Goal: Find specific page/section: Find specific page/section

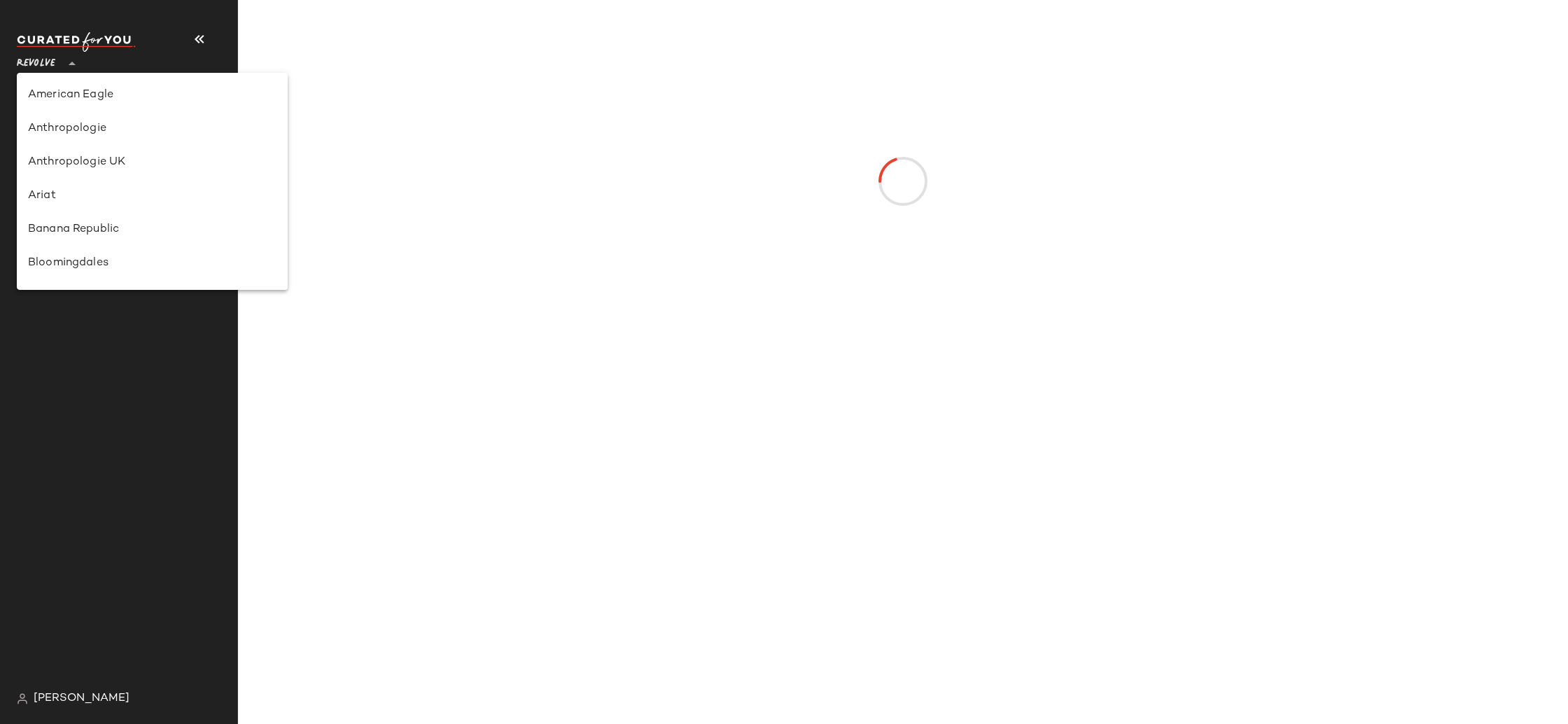
click at [54, 67] on span "Revolve" at bounding box center [36, 60] width 38 height 26
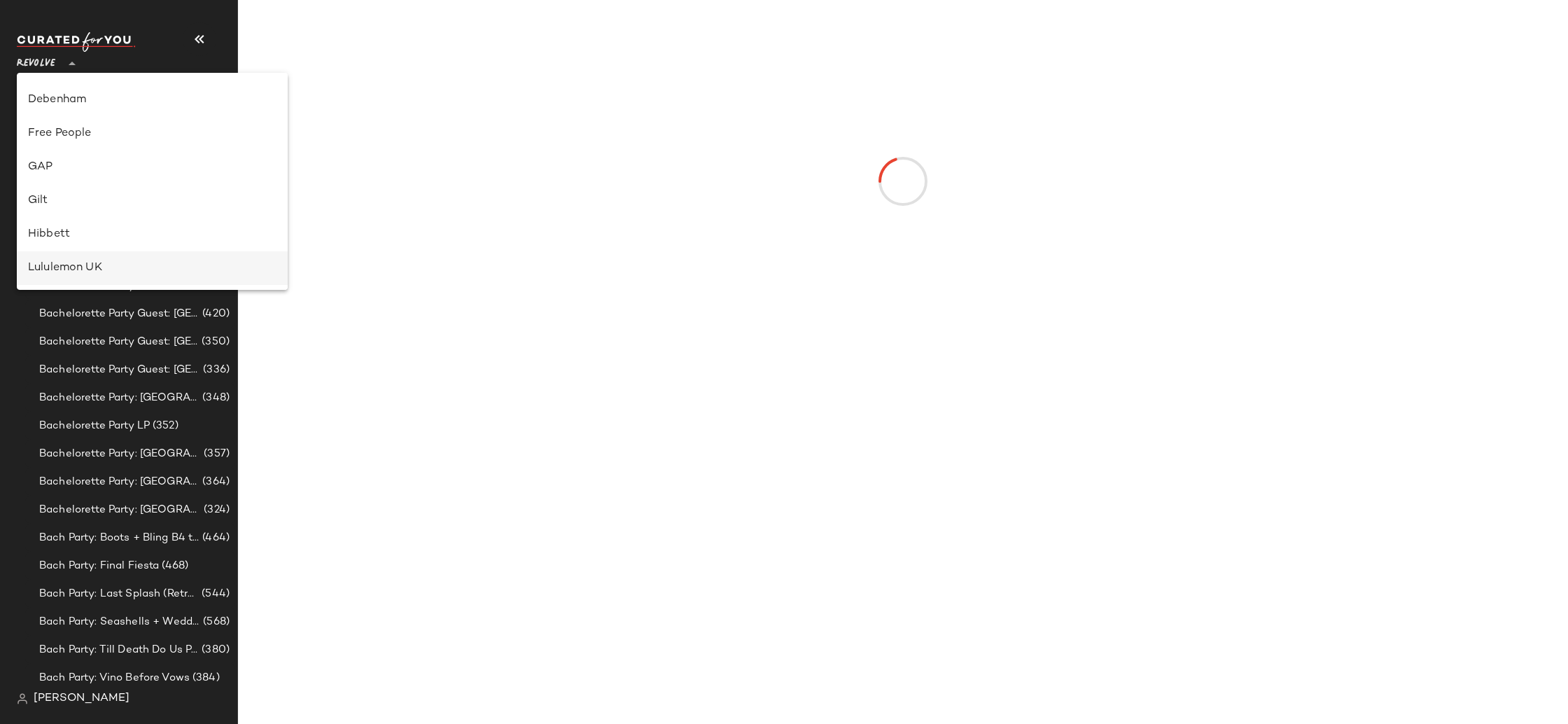
scroll to position [296, 0]
click at [88, 186] on div "Gilt" at bounding box center [152, 202] width 271 height 34
type input "**"
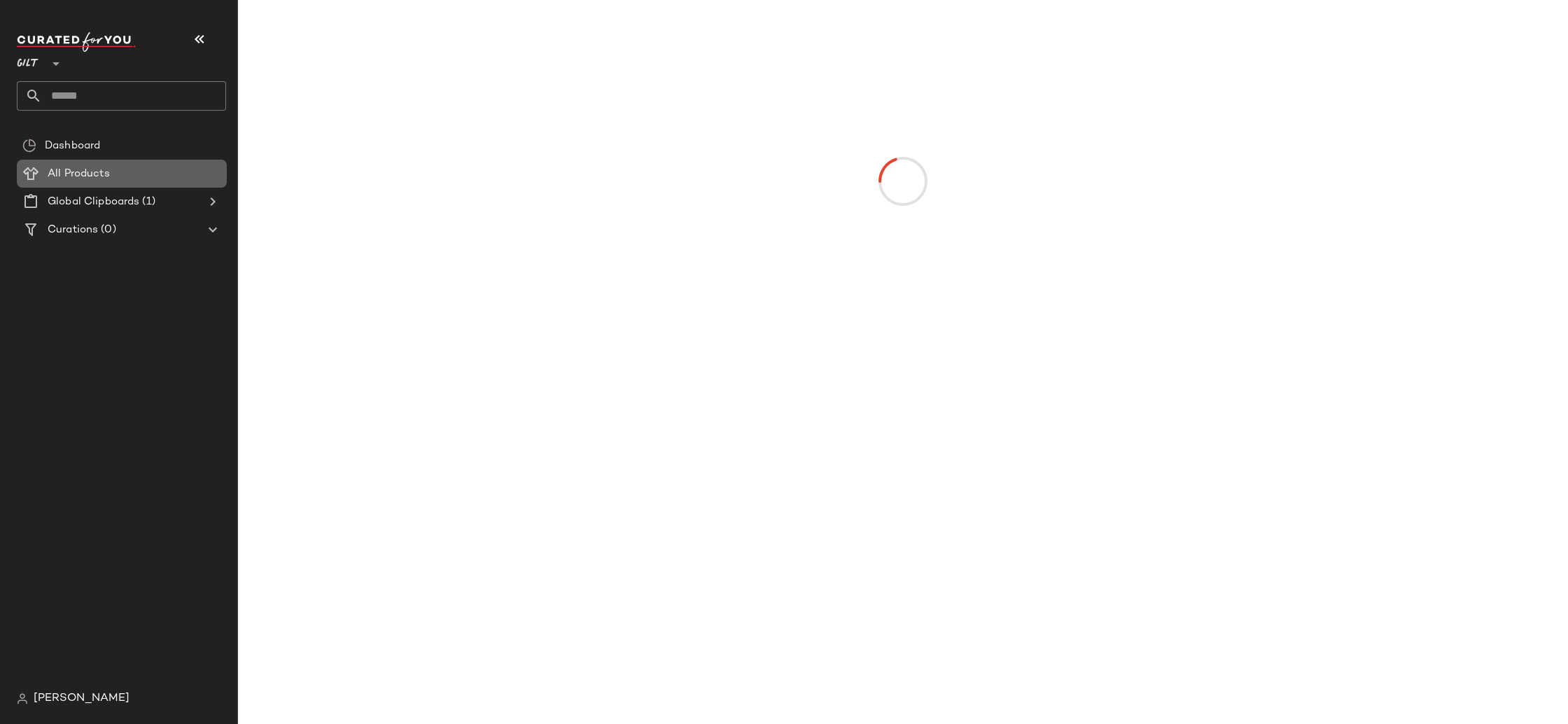
drag, startPoint x: 88, startPoint y: 187, endPoint x: 513, endPoint y: 168, distance: 425.4
click at [89, 187] on Products "All Products" at bounding box center [121, 173] width 210 height 28
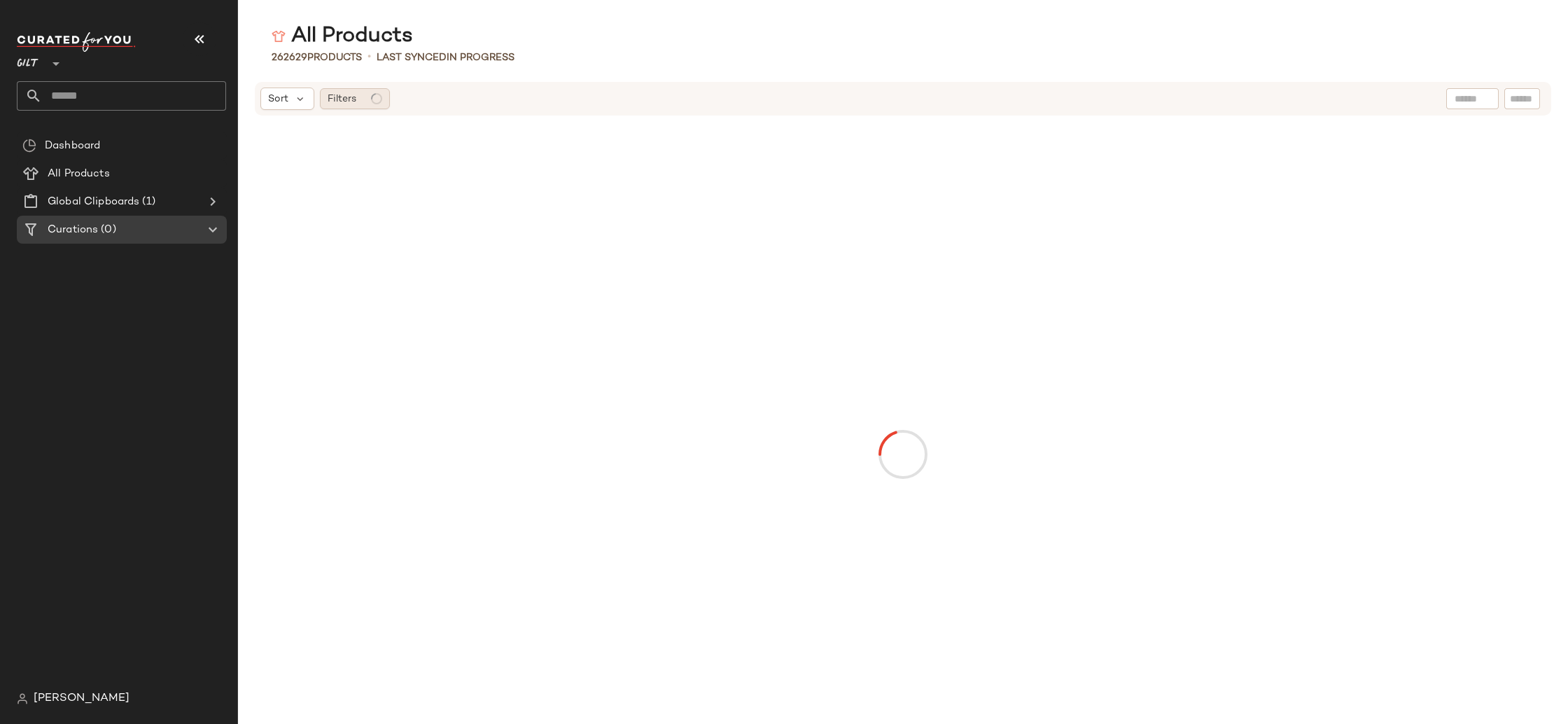
click at [373, 93] on icon at bounding box center [376, 99] width 11 height 11
drag, startPoint x: 503, startPoint y: 101, endPoint x: 746, endPoint y: 297, distance: 312.2
click at [504, 102] on div "Filters (0)" at bounding box center [499, 103] width 210 height 30
